Goal: Transaction & Acquisition: Subscribe to service/newsletter

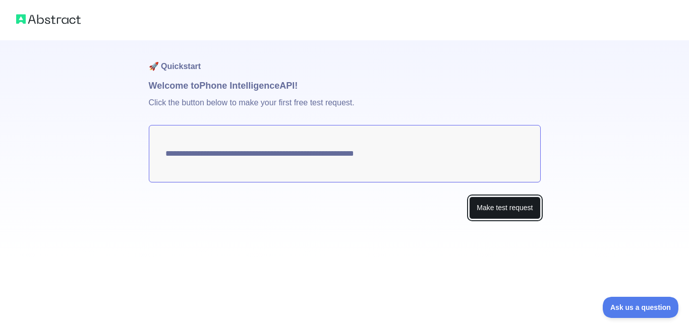
click at [529, 206] on button "Make test request" at bounding box center [504, 208] width 71 height 23
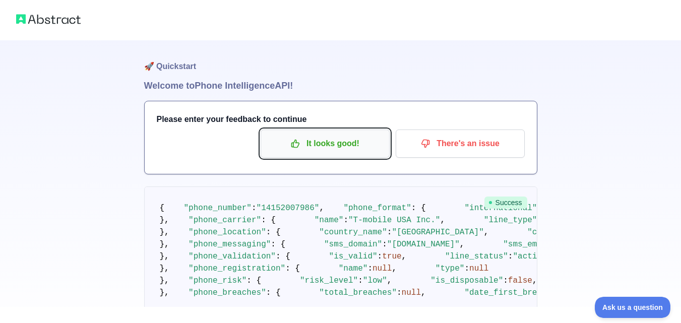
click at [330, 145] on p "It looks good!" at bounding box center [325, 143] width 114 height 17
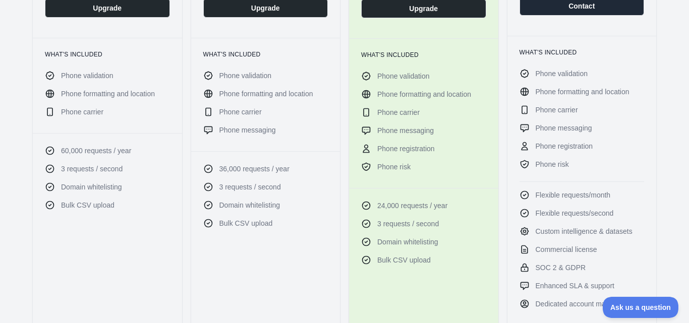
scroll to position [302, 0]
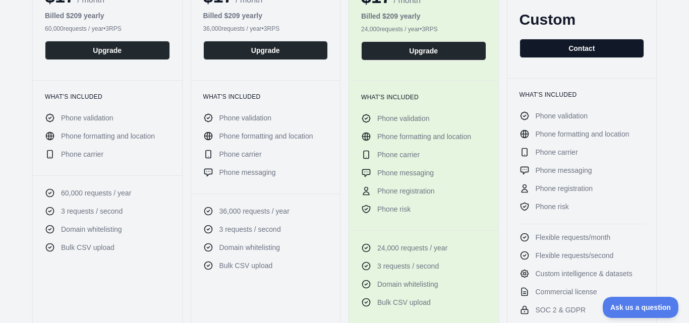
click at [577, 47] on button "Contact" at bounding box center [581, 48] width 125 height 19
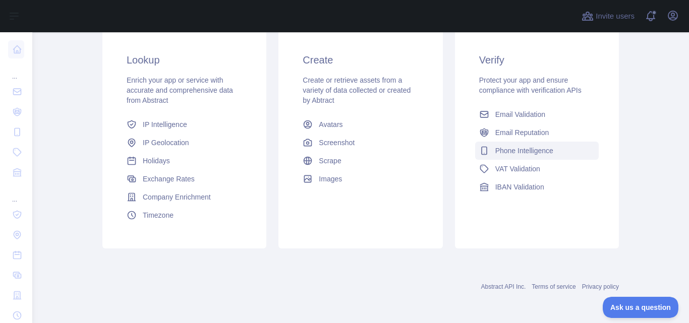
click at [543, 151] on span "Phone Intelligence" at bounding box center [524, 151] width 58 height 10
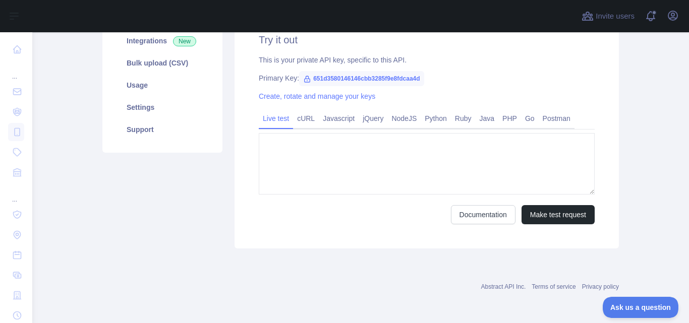
type textarea "**********"
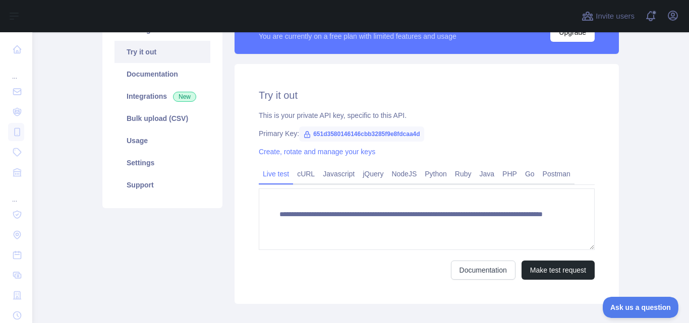
scroll to position [101, 0]
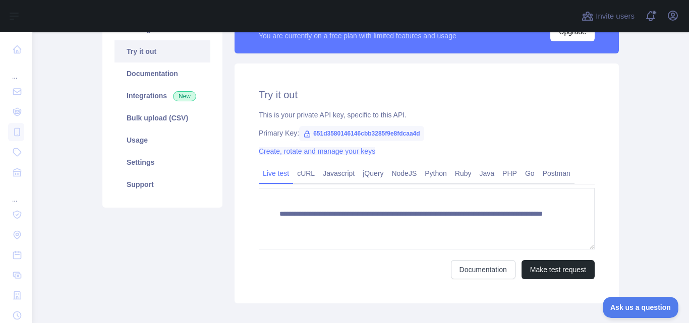
click at [350, 151] on link "Create, rotate and manage your keys" at bounding box center [317, 151] width 116 height 8
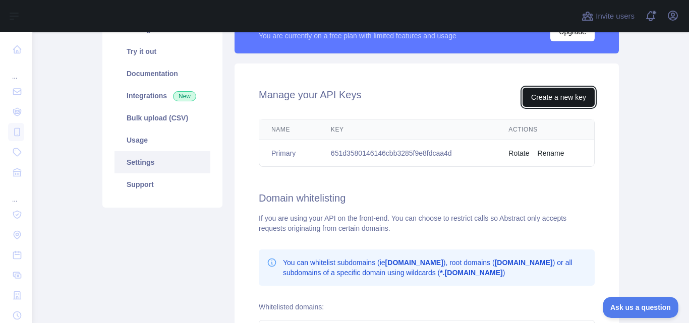
click at [561, 93] on button "Create a new key" at bounding box center [558, 97] width 72 height 19
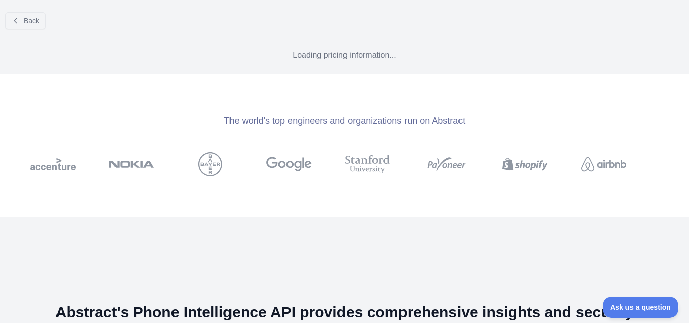
scroll to position [60, 0]
